Goal: Task Accomplishment & Management: Use online tool/utility

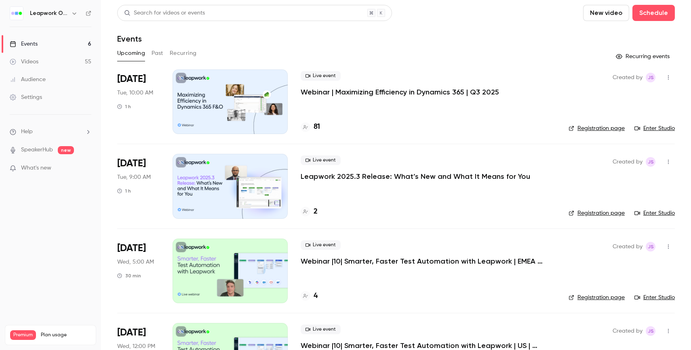
click at [669, 77] on icon "button" at bounding box center [668, 78] width 6 height 6
click at [625, 117] on div "Invite to Studio" at bounding box center [636, 119] width 61 height 8
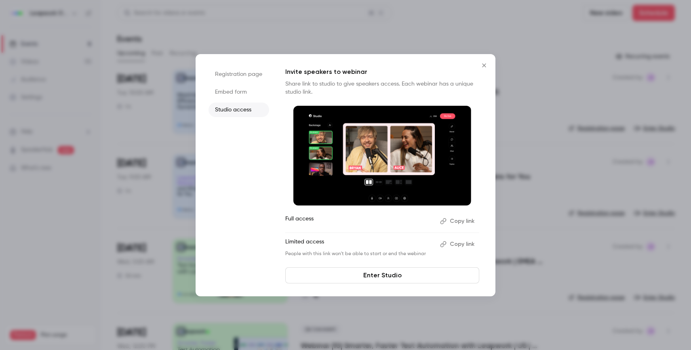
click at [461, 221] on button "Copy link" at bounding box center [458, 221] width 42 height 13
click at [483, 66] on icon "Close" at bounding box center [484, 65] width 4 height 4
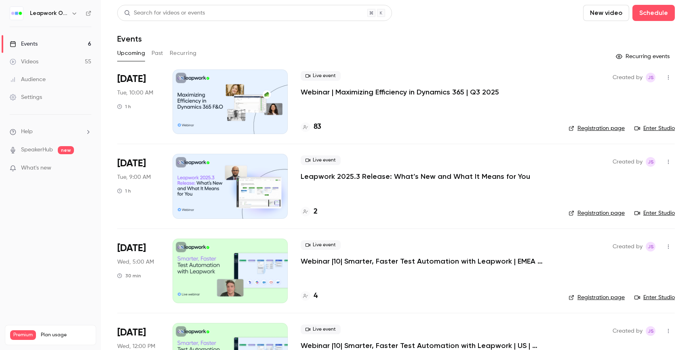
click at [670, 129] on link "Enter Studio" at bounding box center [654, 128] width 40 height 8
